Goal: Task Accomplishment & Management: Manage account settings

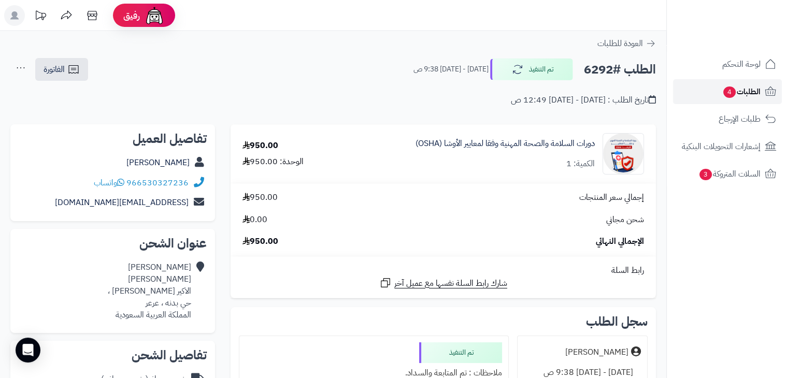
click at [742, 90] on span "الطلبات 4" at bounding box center [741, 91] width 38 height 15
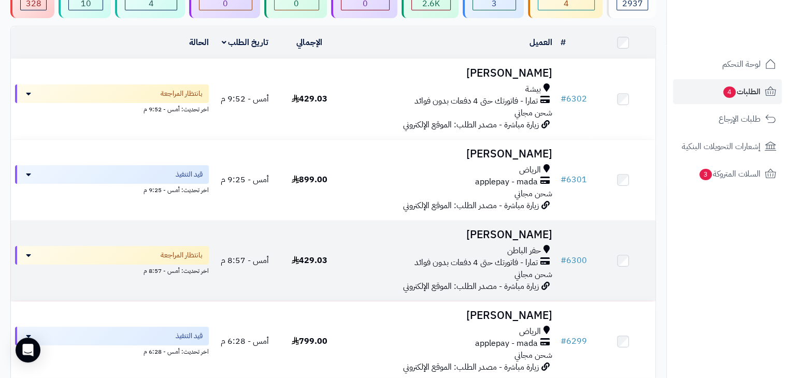
scroll to position [104, 0]
